Goal: Book appointment/travel/reservation

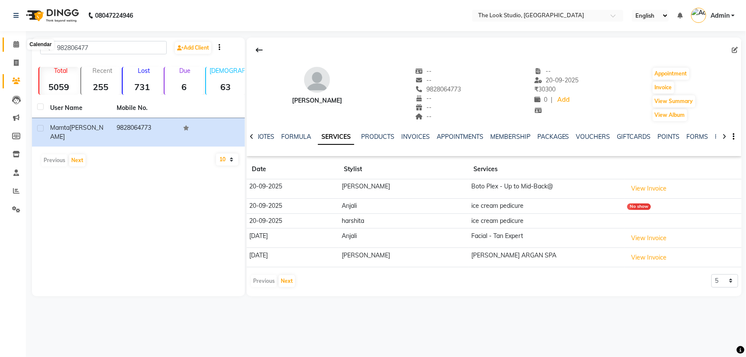
click at [17, 45] on icon at bounding box center [16, 44] width 6 height 6
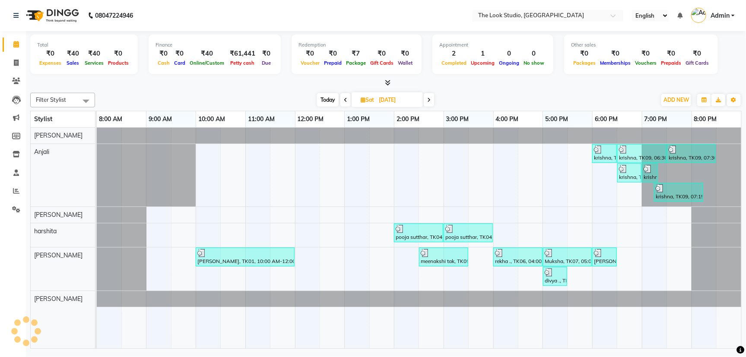
click at [393, 99] on input "[DATE]" at bounding box center [397, 100] width 43 height 13
select select "10"
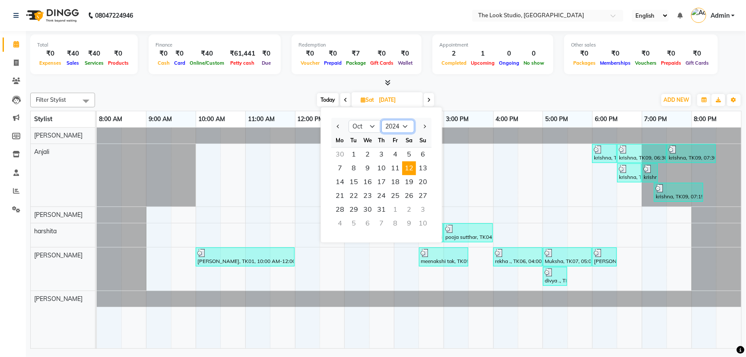
click at [399, 128] on select "2014 2015 2016 2017 2018 2019 2020 2021 2022 2023 2024 2025 2026 2027 2028 2029…" at bounding box center [397, 126] width 33 height 13
select select "2025"
click at [381, 120] on select "2014 2015 2016 2017 2018 2019 2020 2021 2022 2023 2024 2025 2026 2027 2028 2029…" at bounding box center [397, 126] width 33 height 13
click at [425, 153] on span "5" at bounding box center [423, 155] width 14 height 14
type input "05-10-2025"
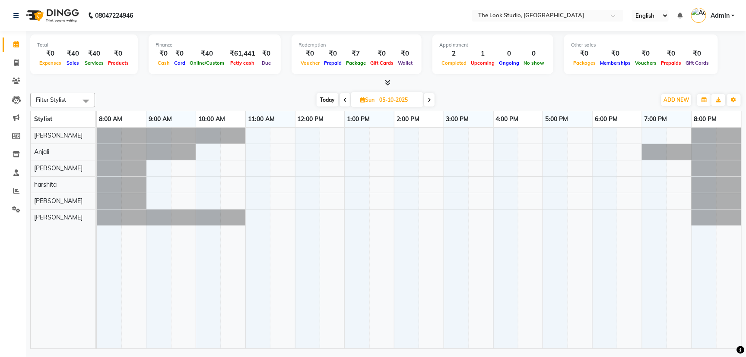
click at [351, 195] on div at bounding box center [419, 238] width 644 height 221
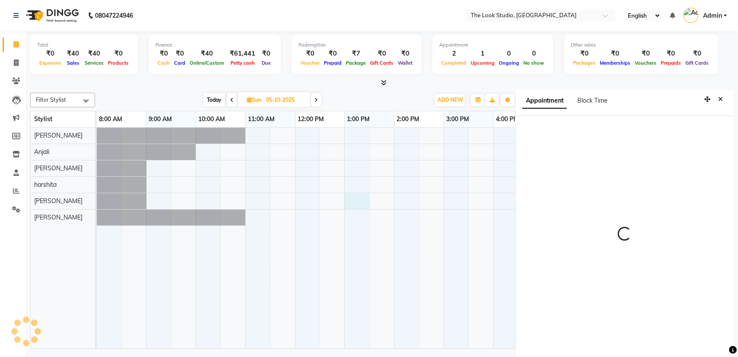
scroll to position [3, 0]
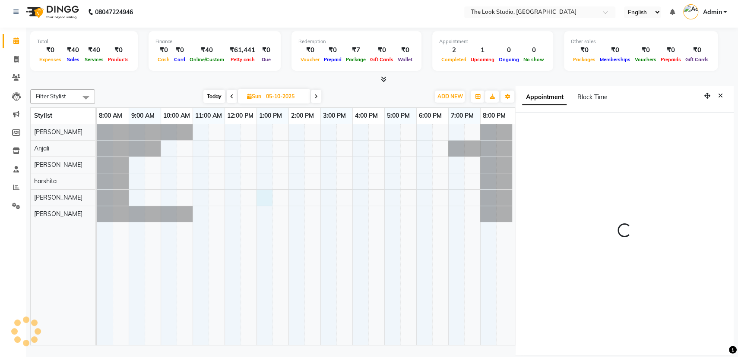
select select "780"
select select "45010"
select select "tentative"
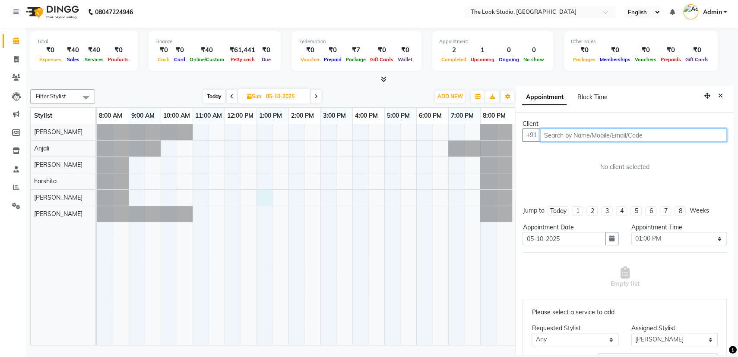
click at [615, 136] on input "text" at bounding box center [633, 135] width 187 height 13
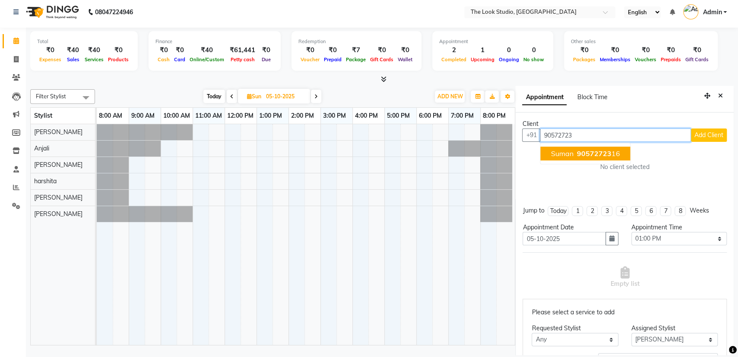
click at [607, 150] on span "90572723" at bounding box center [594, 153] width 35 height 9
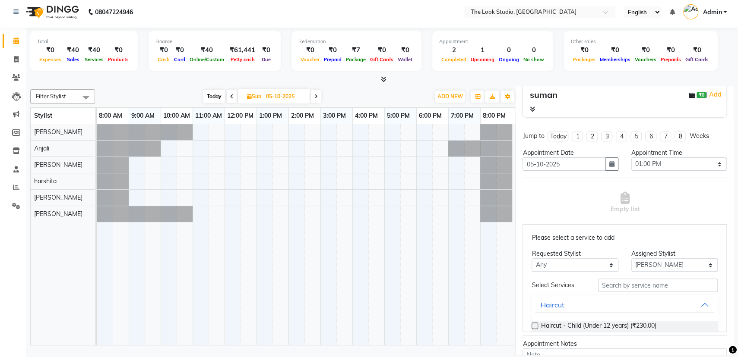
scroll to position [91, 0]
type input "9057272316"
click at [645, 283] on input "text" at bounding box center [658, 283] width 120 height 13
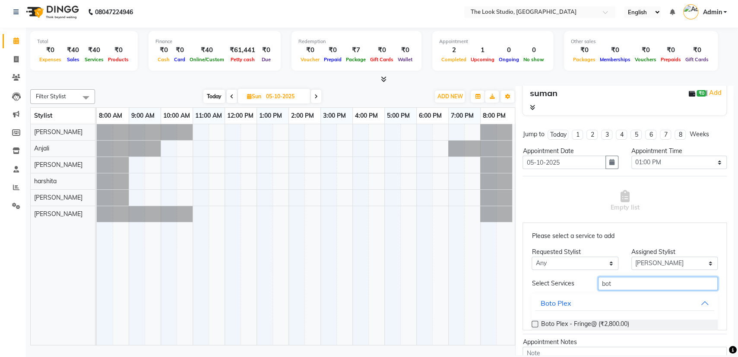
type input "boto"
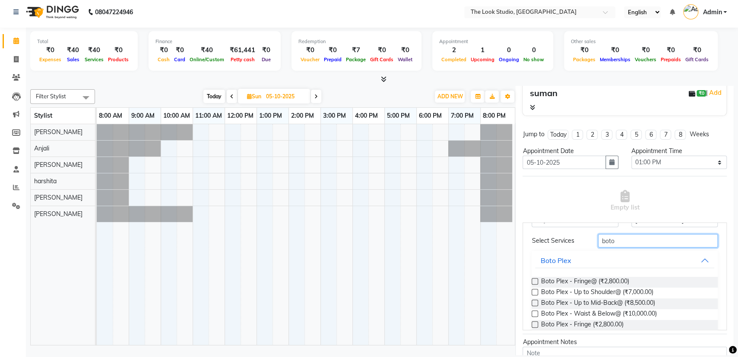
scroll to position [65, 0]
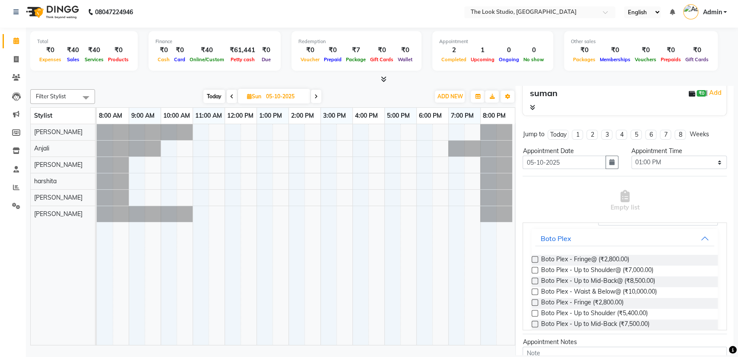
click at [535, 289] on label at bounding box center [534, 292] width 6 height 6
click at [535, 290] on input "checkbox" at bounding box center [534, 293] width 6 height 6
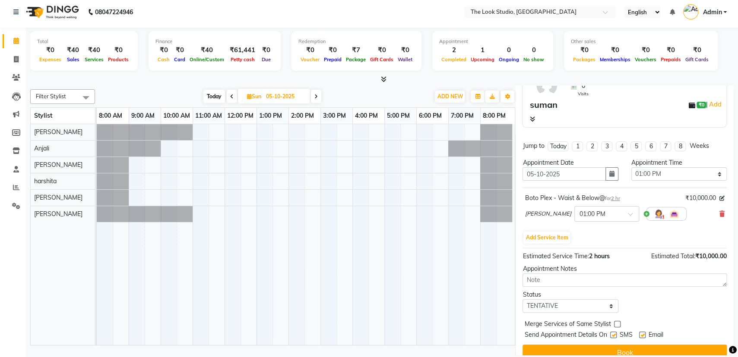
scroll to position [90, 0]
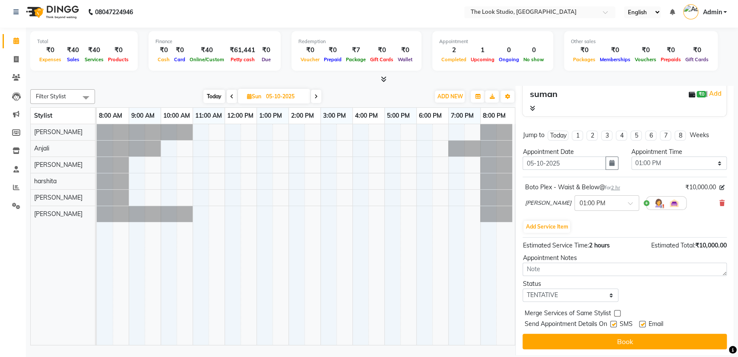
click at [636, 339] on button "Book" at bounding box center [624, 342] width 204 height 16
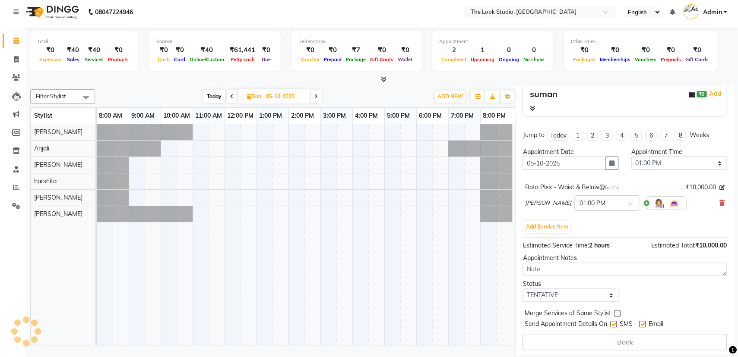
select select "45010"
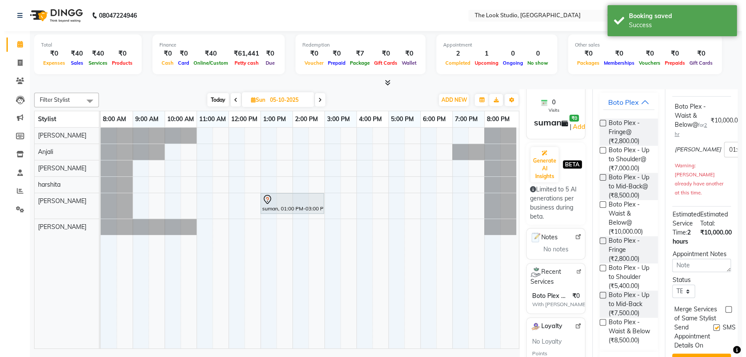
scroll to position [0, 0]
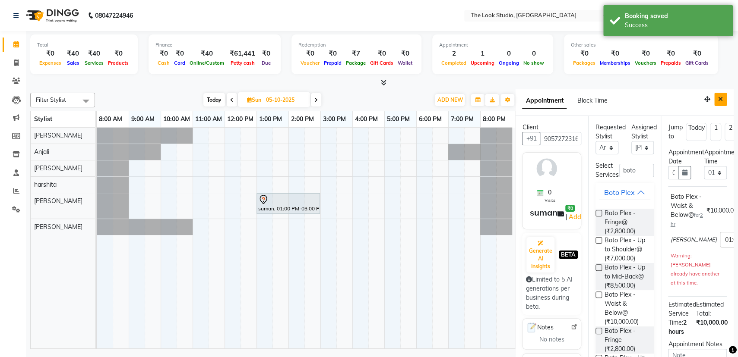
click at [714, 98] on button "Close" at bounding box center [720, 99] width 13 height 13
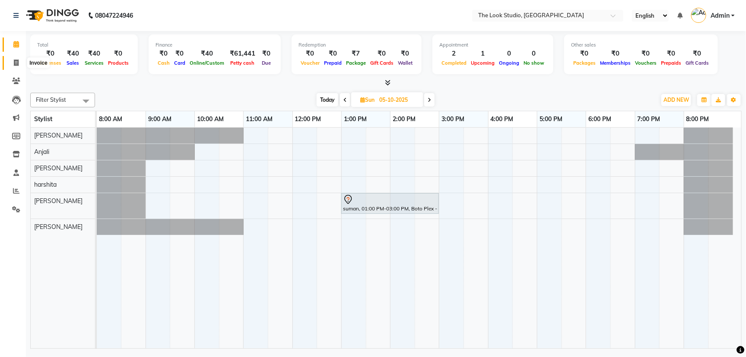
click at [17, 66] on icon at bounding box center [16, 63] width 5 height 6
select select "6149"
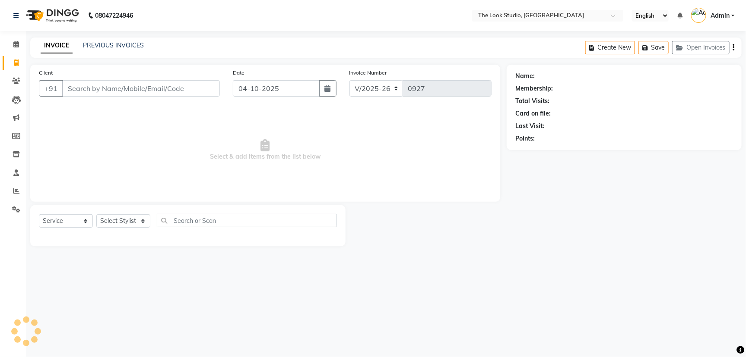
select select "product"
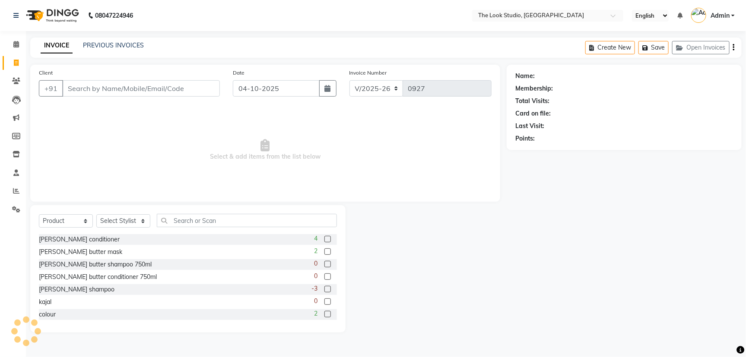
click at [79, 85] on input "Client" at bounding box center [141, 88] width 158 height 16
type input "8690317183"
click at [13, 42] on icon at bounding box center [16, 44] width 6 height 6
